Goal: Task Accomplishment & Management: Use online tool/utility

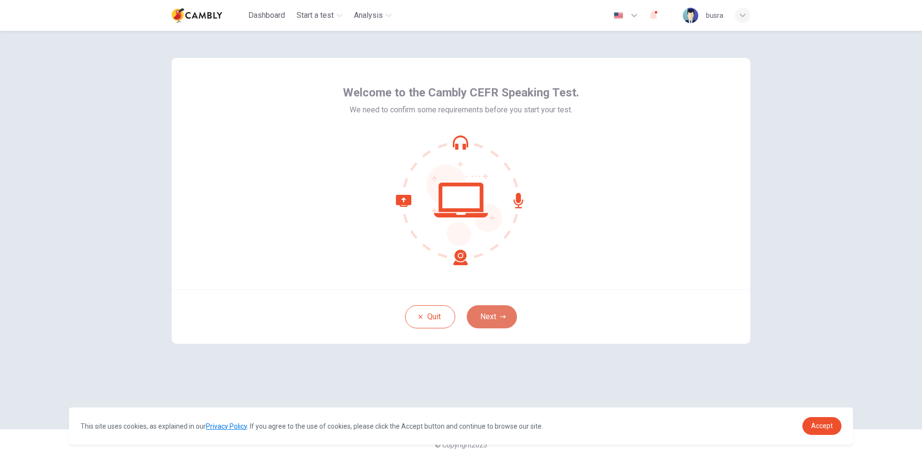
click at [499, 319] on button "Next" at bounding box center [492, 316] width 50 height 23
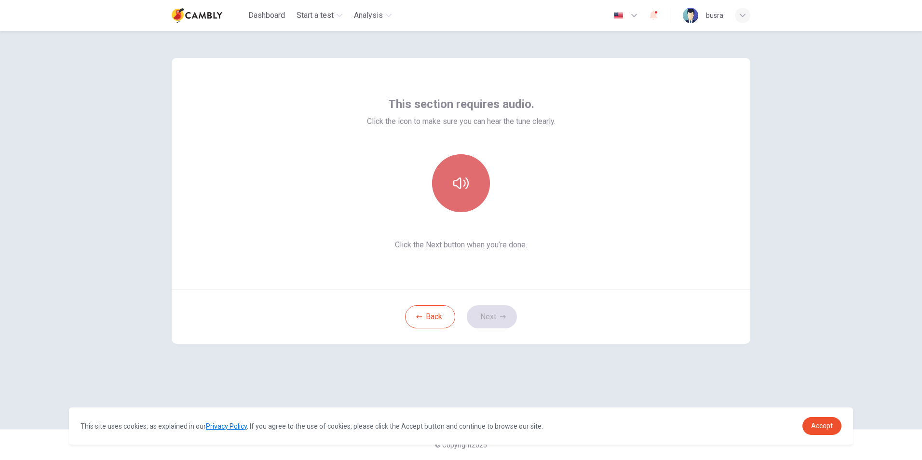
click at [462, 181] on icon "button" at bounding box center [460, 183] width 15 height 15
click at [494, 316] on button "Next" at bounding box center [492, 316] width 50 height 23
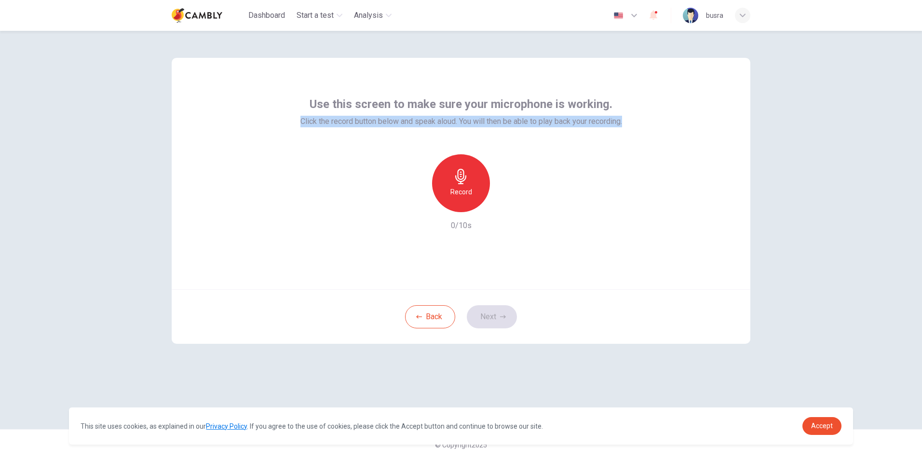
drag, startPoint x: 297, startPoint y: 119, endPoint x: 634, endPoint y: 120, distance: 337.1
click at [634, 120] on div "Use this screen to make sure your microphone is working. Click the record butto…" at bounding box center [461, 173] width 579 height 231
copy span "Click the record button below and speak aloud. You will then be able to play ba…"
click at [446, 307] on button "Back" at bounding box center [430, 316] width 50 height 23
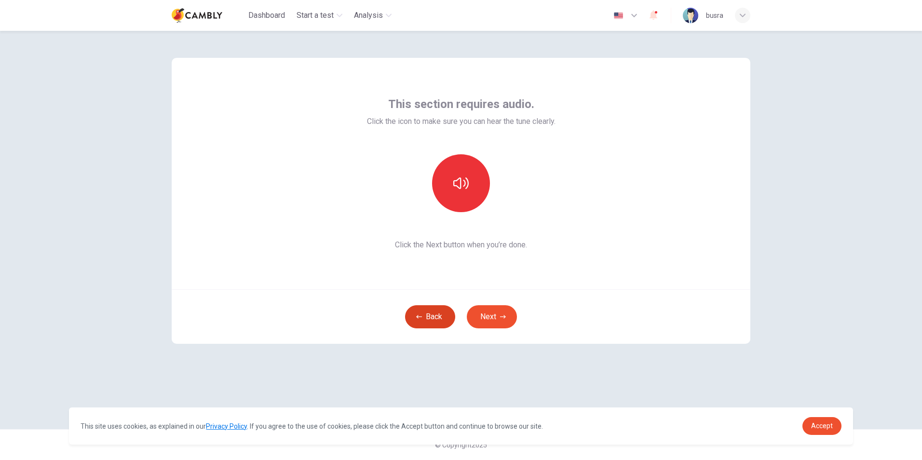
click at [434, 313] on button "Back" at bounding box center [430, 316] width 50 height 23
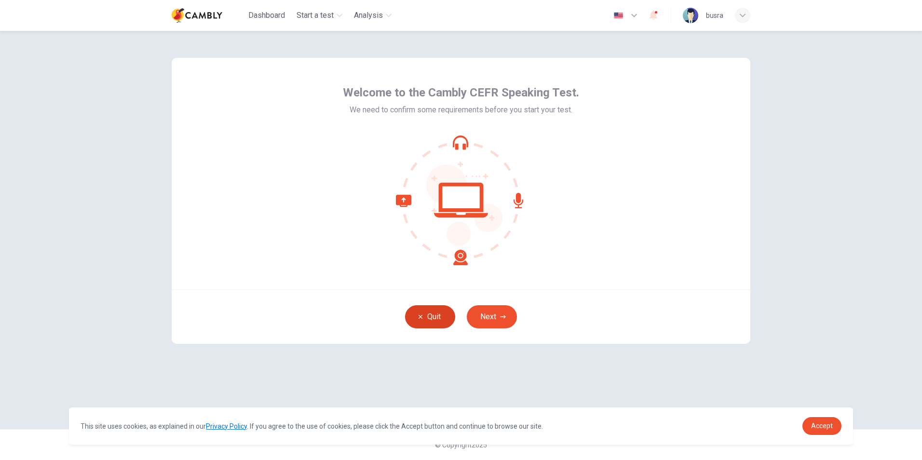
click at [430, 313] on button "Quit" at bounding box center [430, 316] width 50 height 23
click at [496, 325] on button "Next" at bounding box center [492, 316] width 50 height 23
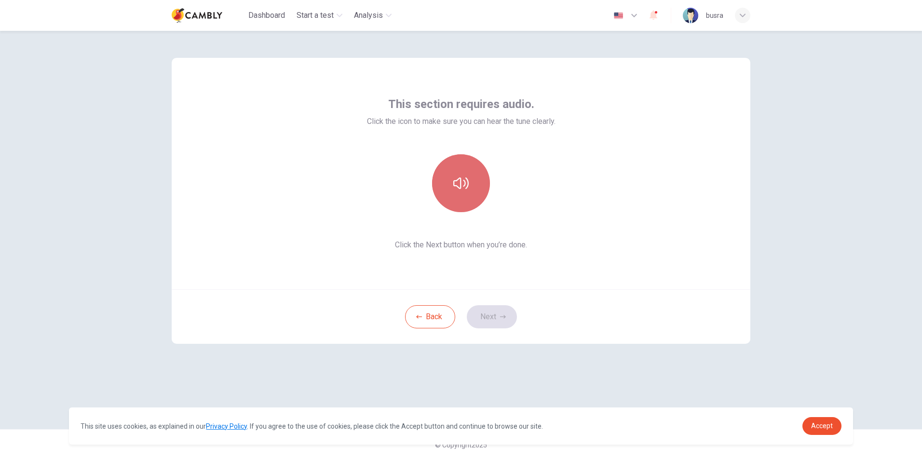
click at [447, 160] on button "button" at bounding box center [461, 183] width 58 height 58
click at [501, 317] on icon "button" at bounding box center [503, 316] width 6 height 3
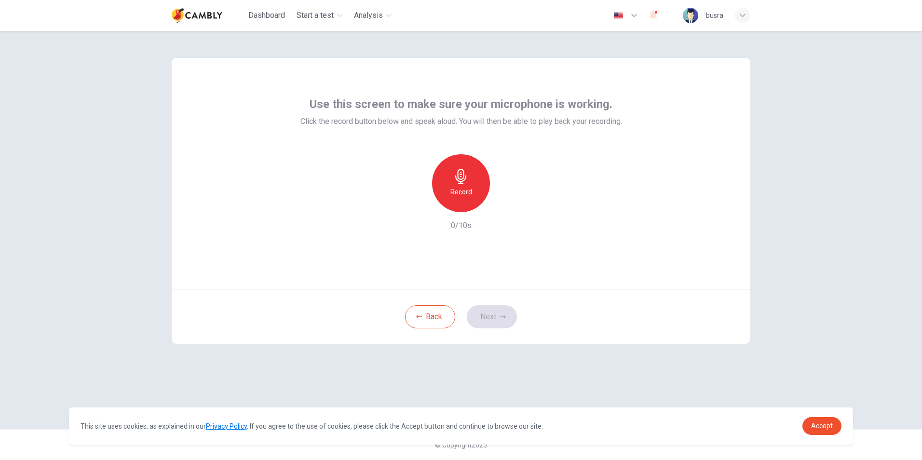
click at [464, 185] on div "Record" at bounding box center [461, 183] width 58 height 58
click at [505, 310] on button "Next" at bounding box center [492, 316] width 50 height 23
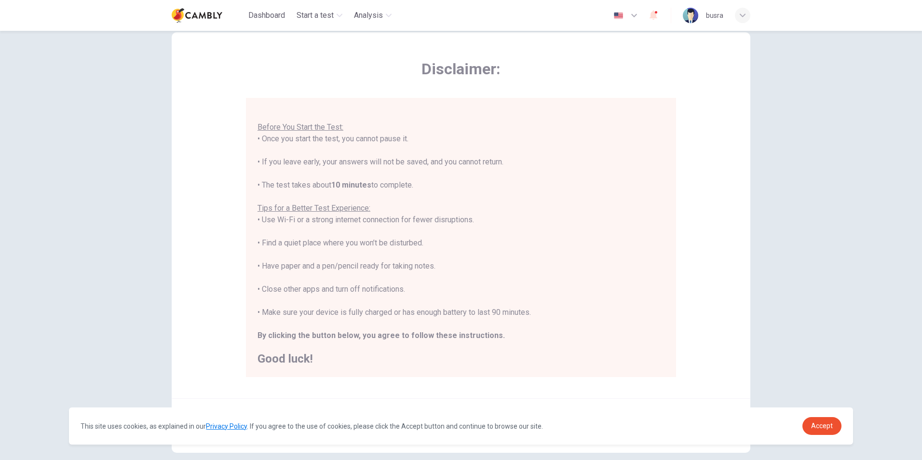
scroll to position [76, 0]
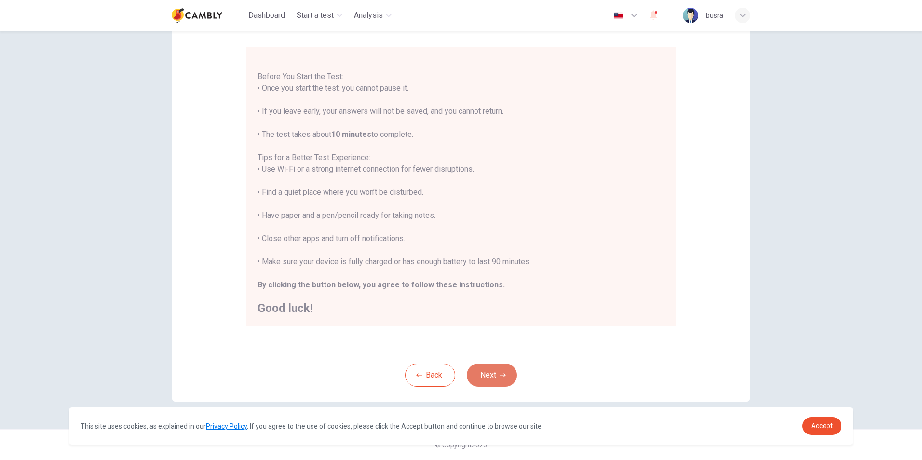
click at [497, 371] on button "Next" at bounding box center [492, 375] width 50 height 23
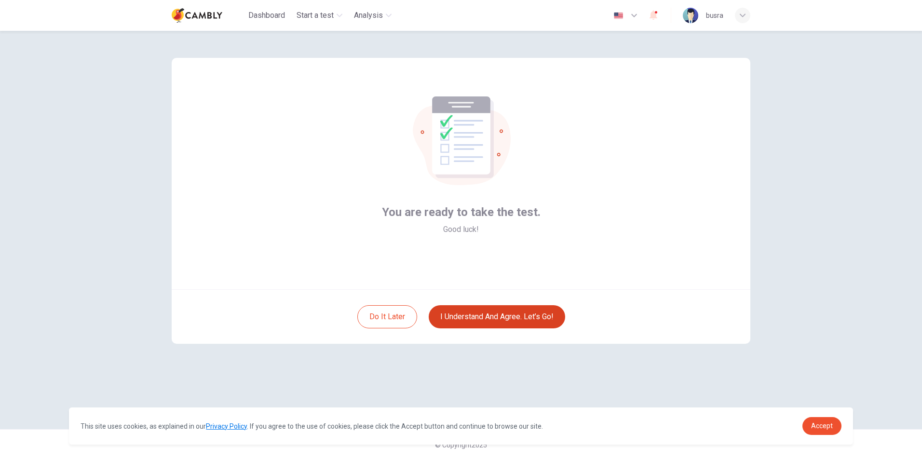
click at [510, 314] on button "I understand and agree. Let’s go!" at bounding box center [497, 316] width 136 height 23
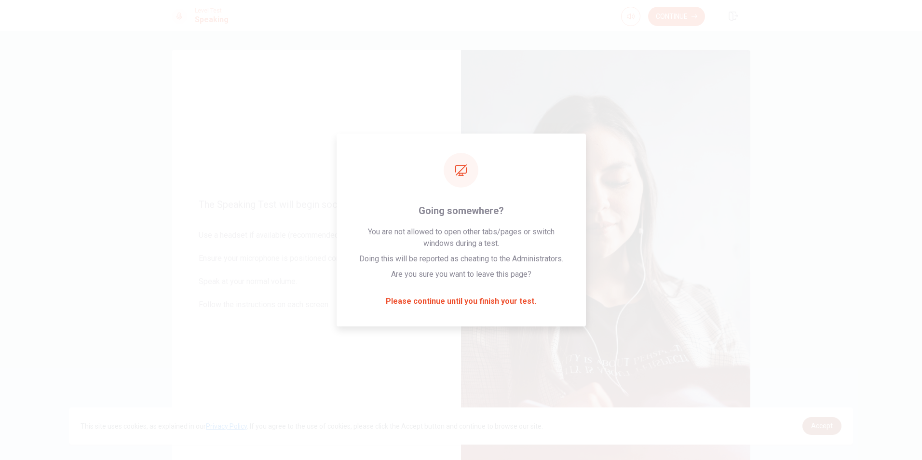
click at [830, 427] on span "Accept" at bounding box center [822, 426] width 22 height 8
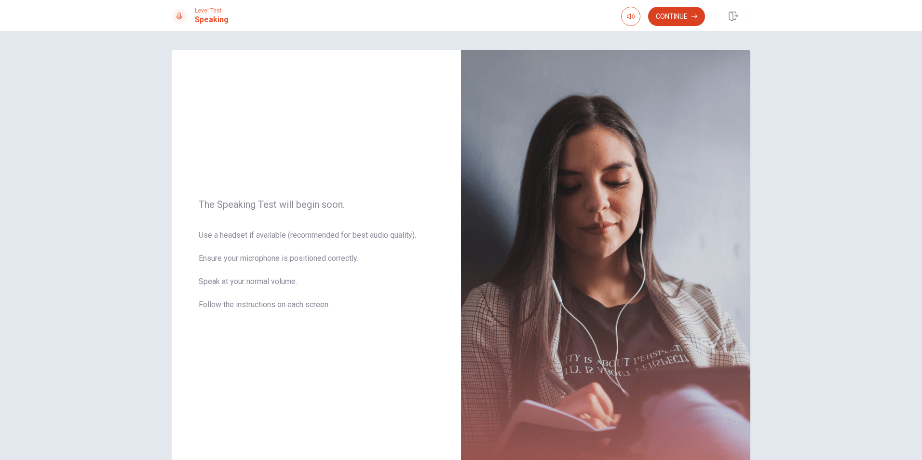
click at [676, 19] on button "Continue" at bounding box center [676, 16] width 57 height 19
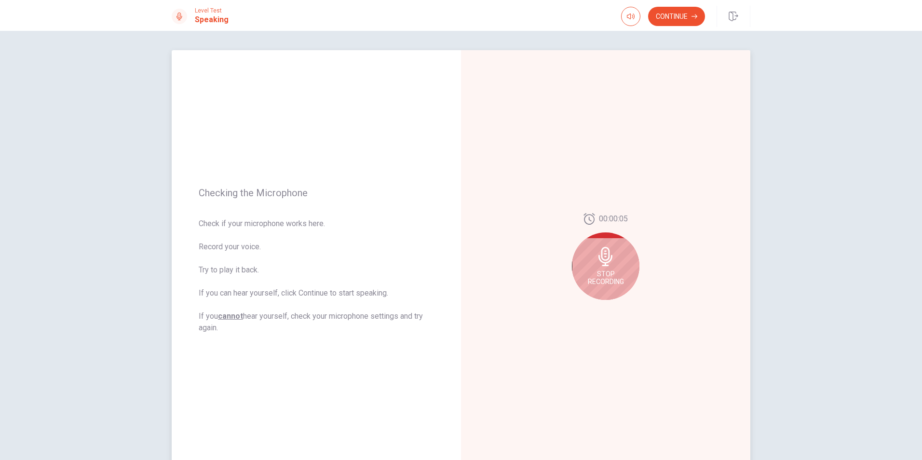
click at [242, 271] on span "Check if your microphone works here. Record your voice. Try to play it back. If…" at bounding box center [316, 276] width 235 height 116
click at [613, 275] on span "Stop Recording" at bounding box center [606, 277] width 36 height 15
click at [615, 309] on icon "Play Audio" at bounding box center [616, 308] width 6 height 6
click at [608, 268] on icon at bounding box center [607, 259] width 19 height 19
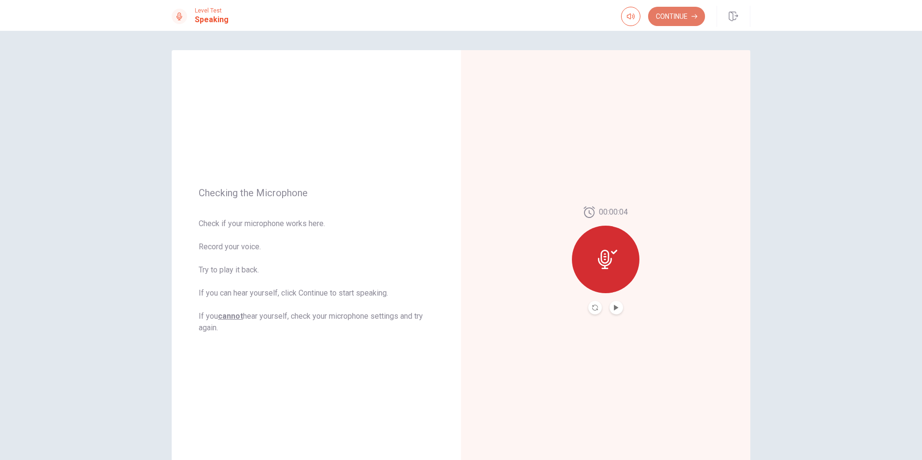
click at [662, 11] on button "Continue" at bounding box center [676, 16] width 57 height 19
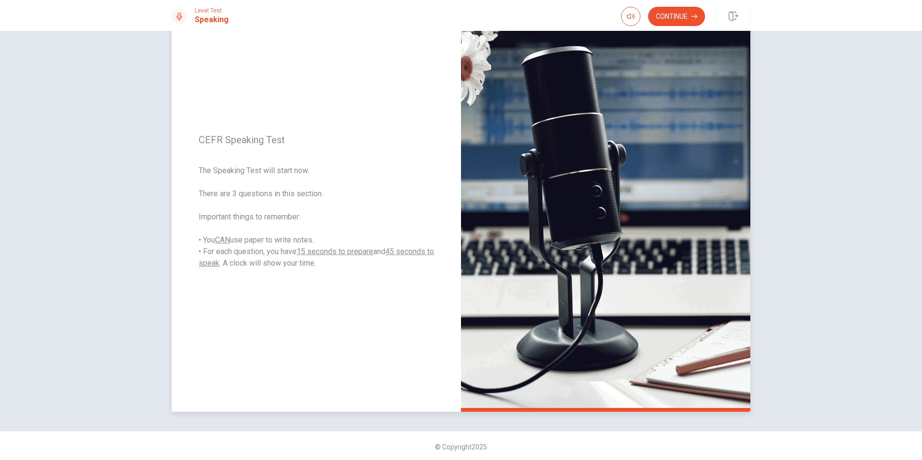
scroll to position [61, 0]
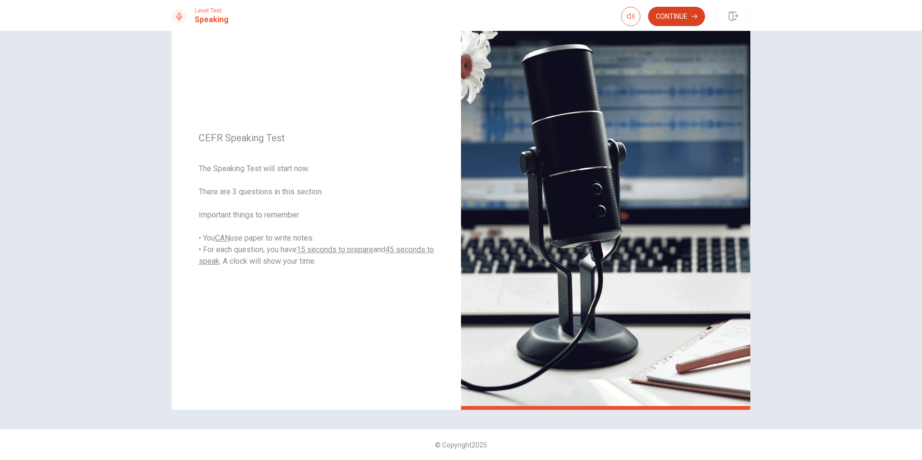
click at [675, 18] on button "Continue" at bounding box center [676, 16] width 57 height 19
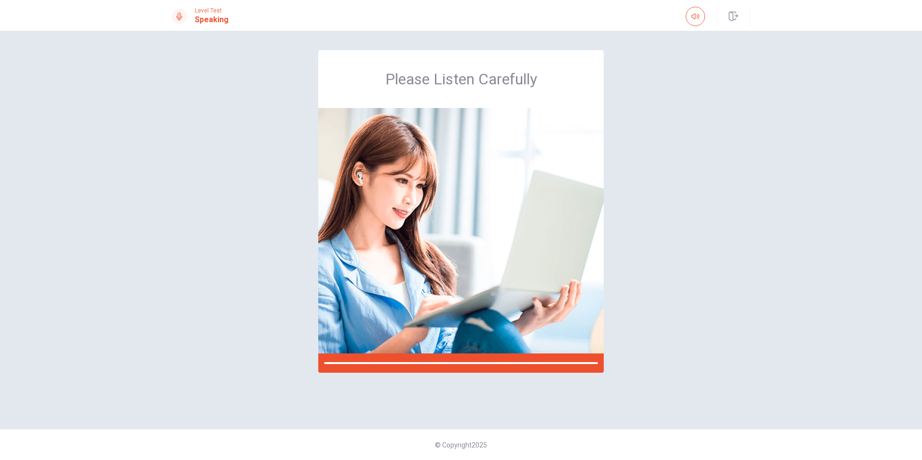
scroll to position [0, 0]
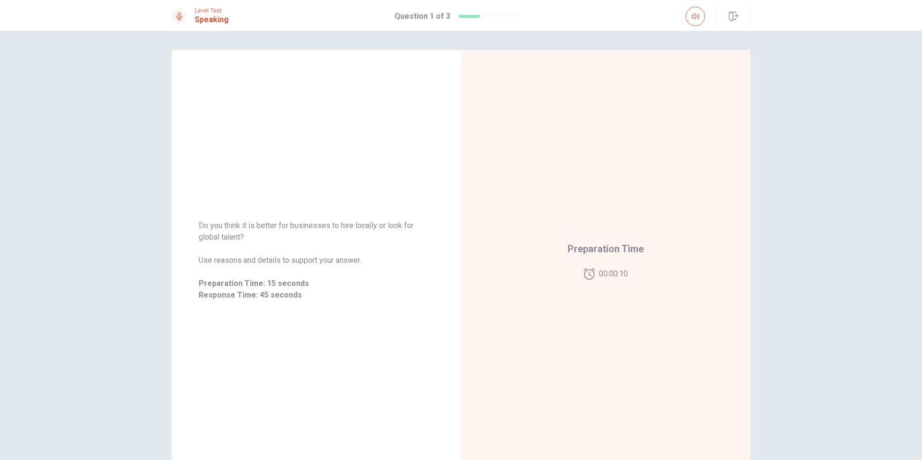
drag, startPoint x: 683, startPoint y: 5, endPoint x: 687, endPoint y: 9, distance: 6.1
click at [683, 5] on div "Level Test Speaking Question 1 of 3" at bounding box center [461, 15] width 922 height 31
click at [693, 16] on icon "button" at bounding box center [696, 17] width 8 height 8
click at [698, 23] on span at bounding box center [696, 24] width 8 height 5
click at [416, 16] on h1 "Question 1 of 3" at bounding box center [422, 17] width 56 height 12
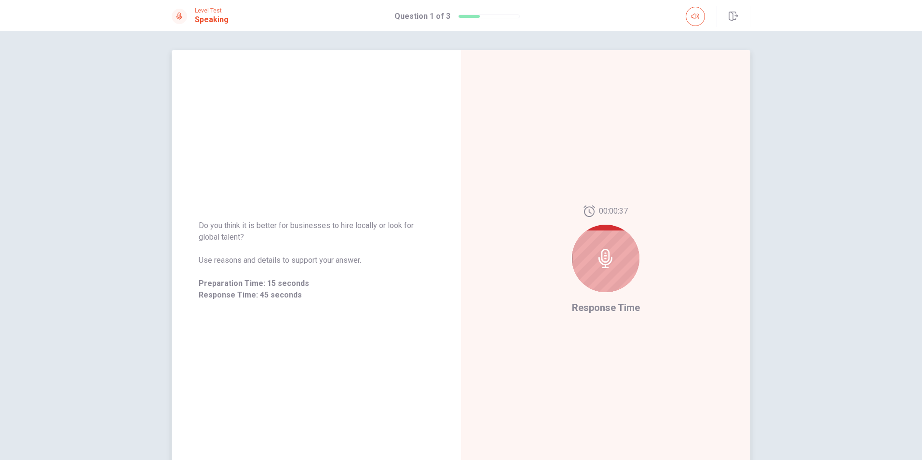
drag, startPoint x: 195, startPoint y: 229, endPoint x: 240, endPoint y: 242, distance: 46.8
click at [240, 242] on div "Do you think it is better for businesses to hire locally or look for global tal…" at bounding box center [316, 260] width 289 height 104
drag, startPoint x: 244, startPoint y: 238, endPoint x: 200, endPoint y: 233, distance: 43.7
click at [200, 233] on span "Do you think it is better for businesses to hire locally or look for global tal…" at bounding box center [316, 231] width 235 height 23
